Goal: Communication & Community: Answer question/provide support

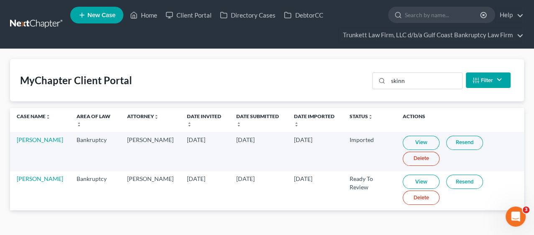
drag, startPoint x: 0, startPoint y: 0, endPoint x: 26, endPoint y: 173, distance: 174.7
click at [26, 173] on td "[PERSON_NAME]" at bounding box center [40, 190] width 60 height 39
click at [26, 181] on link "[PERSON_NAME]" at bounding box center [40, 178] width 46 height 7
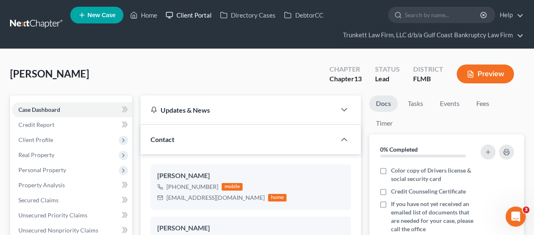
click at [187, 13] on link "Client Portal" at bounding box center [188, 15] width 54 height 15
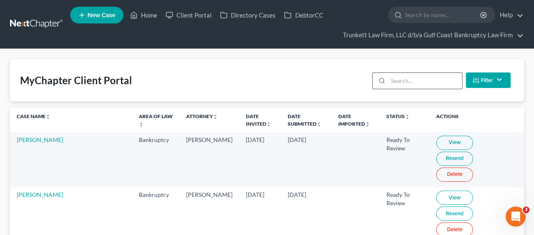
click at [407, 77] on input "search" at bounding box center [425, 81] width 74 height 16
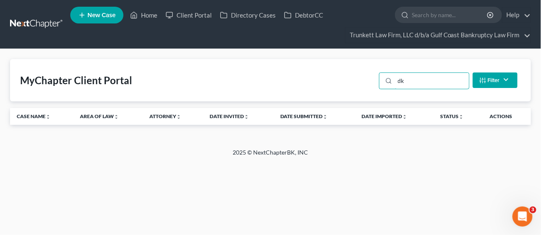
drag, startPoint x: 421, startPoint y: 81, endPoint x: 374, endPoint y: 77, distance: 47.8
click at [374, 77] on div "MyChapter Client Portal dk Filter Status Filter... Invited In Progress Ready To…" at bounding box center [270, 80] width 521 height 42
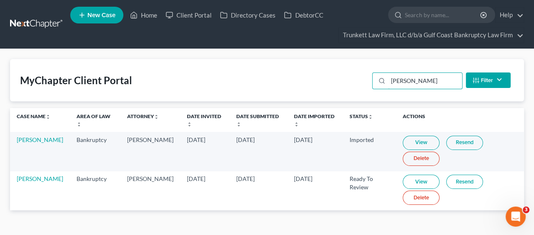
type input "[PERSON_NAME]"
click at [456, 183] on link "Resend" at bounding box center [464, 181] width 37 height 14
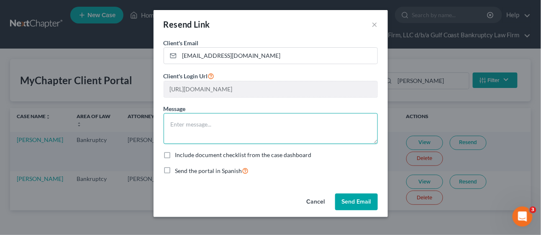
click at [182, 116] on textarea at bounding box center [271, 128] width 214 height 31
type textarea "h"
type textarea "Hello - here is the new link - thank you, [PERSON_NAME]"
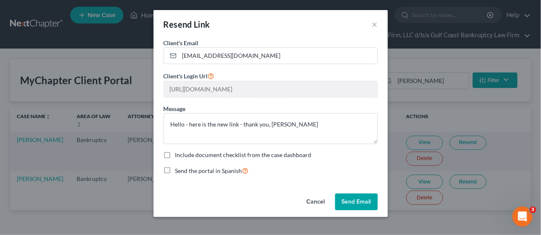
click at [363, 202] on button "Send Email" at bounding box center [356, 201] width 43 height 17
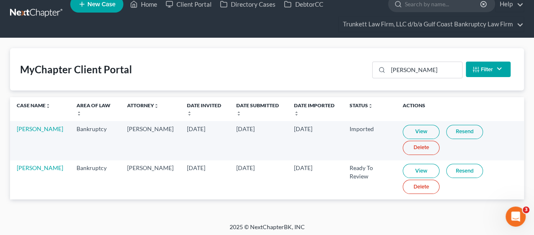
scroll to position [12, 0]
